Goal: Navigation & Orientation: Find specific page/section

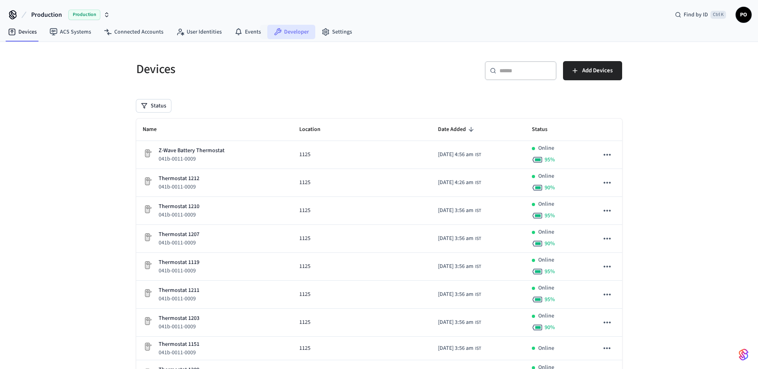
click at [288, 37] on link "Developer" at bounding box center [291, 32] width 48 height 14
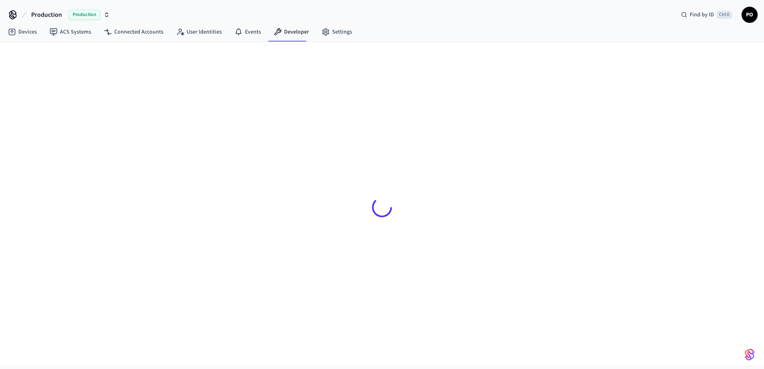
click at [38, 17] on span "Production" at bounding box center [46, 15] width 31 height 10
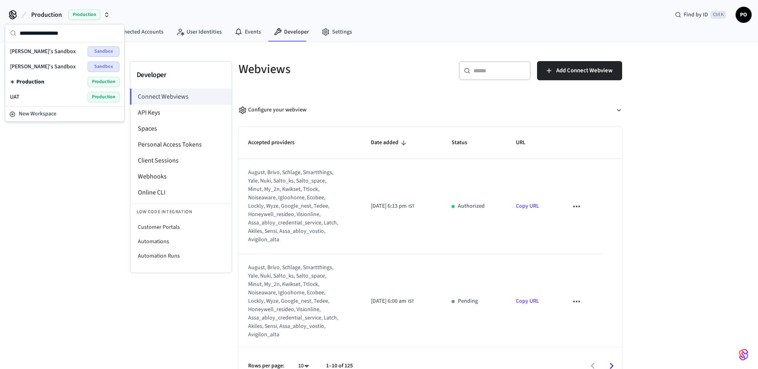
click at [37, 94] on div "UAT Production" at bounding box center [64, 97] width 109 height 10
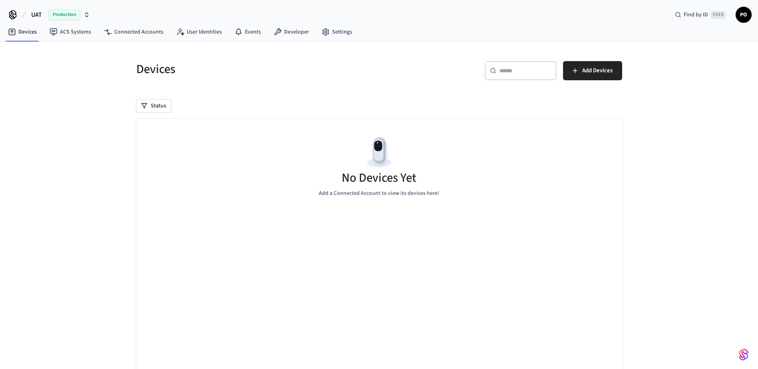
drag, startPoint x: 134, startPoint y: 16, endPoint x: 138, endPoint y: 24, distance: 8.6
click at [134, 18] on div "UAT Production Find by ID Ctrl K PO" at bounding box center [379, 11] width 758 height 23
click at [139, 26] on link "Connected Accounts" at bounding box center [133, 32] width 72 height 14
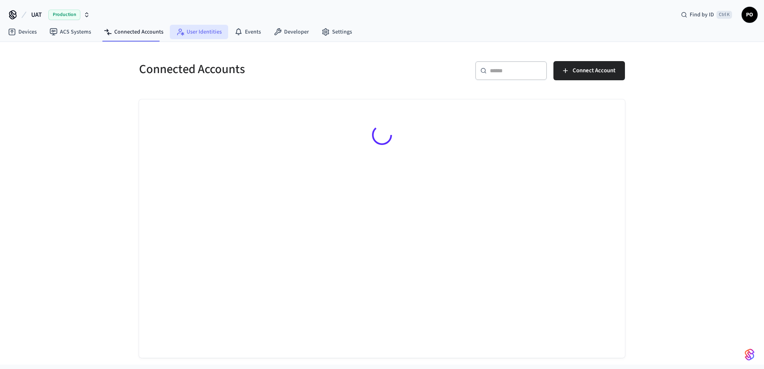
click at [205, 39] on nav "Devices ACS Systems Connected Accounts User Identities Events Developer Settings" at bounding box center [180, 32] width 357 height 18
click at [205, 38] on link "User Identities" at bounding box center [199, 32] width 58 height 14
